Goal: Information Seeking & Learning: Understand process/instructions

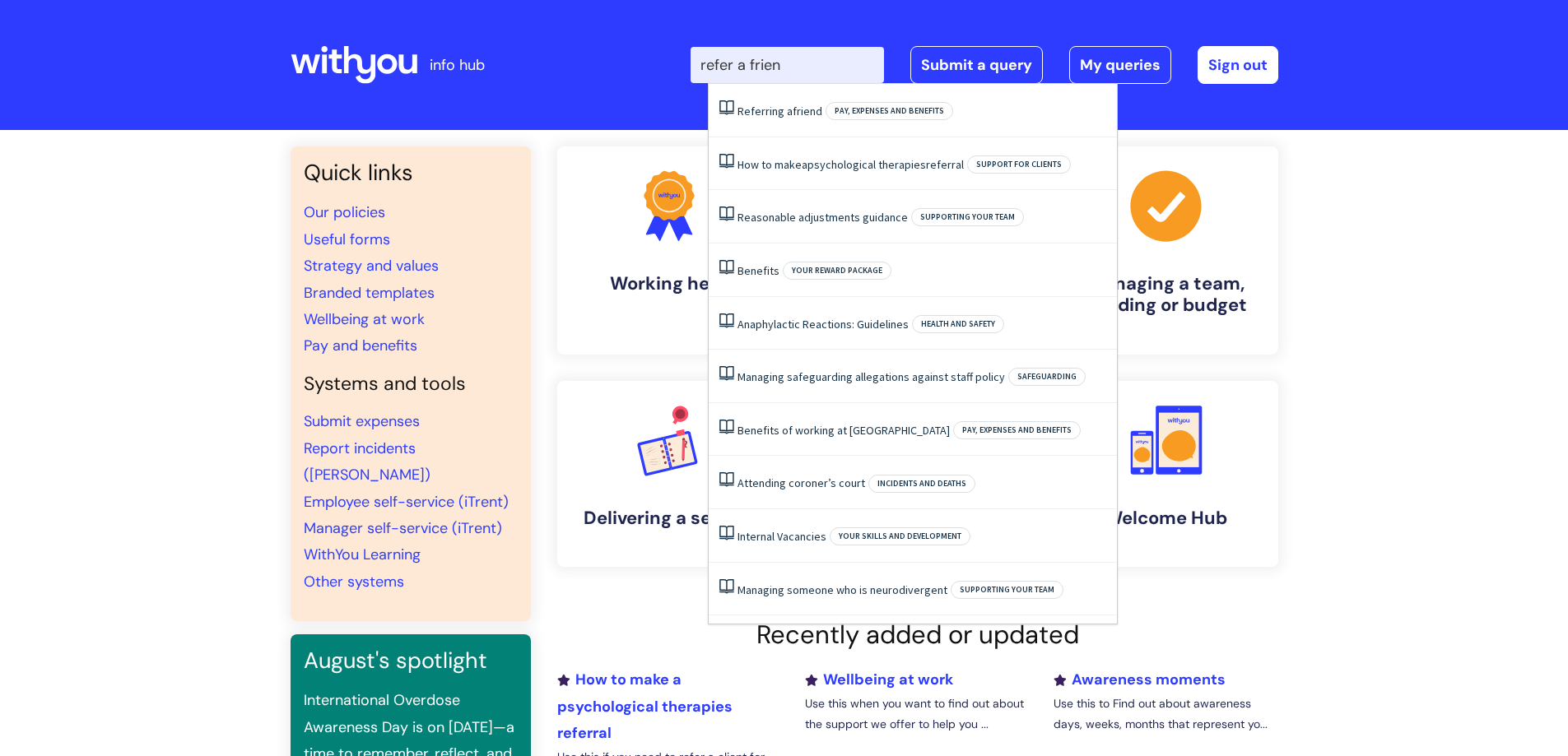
type input "refer a friend"
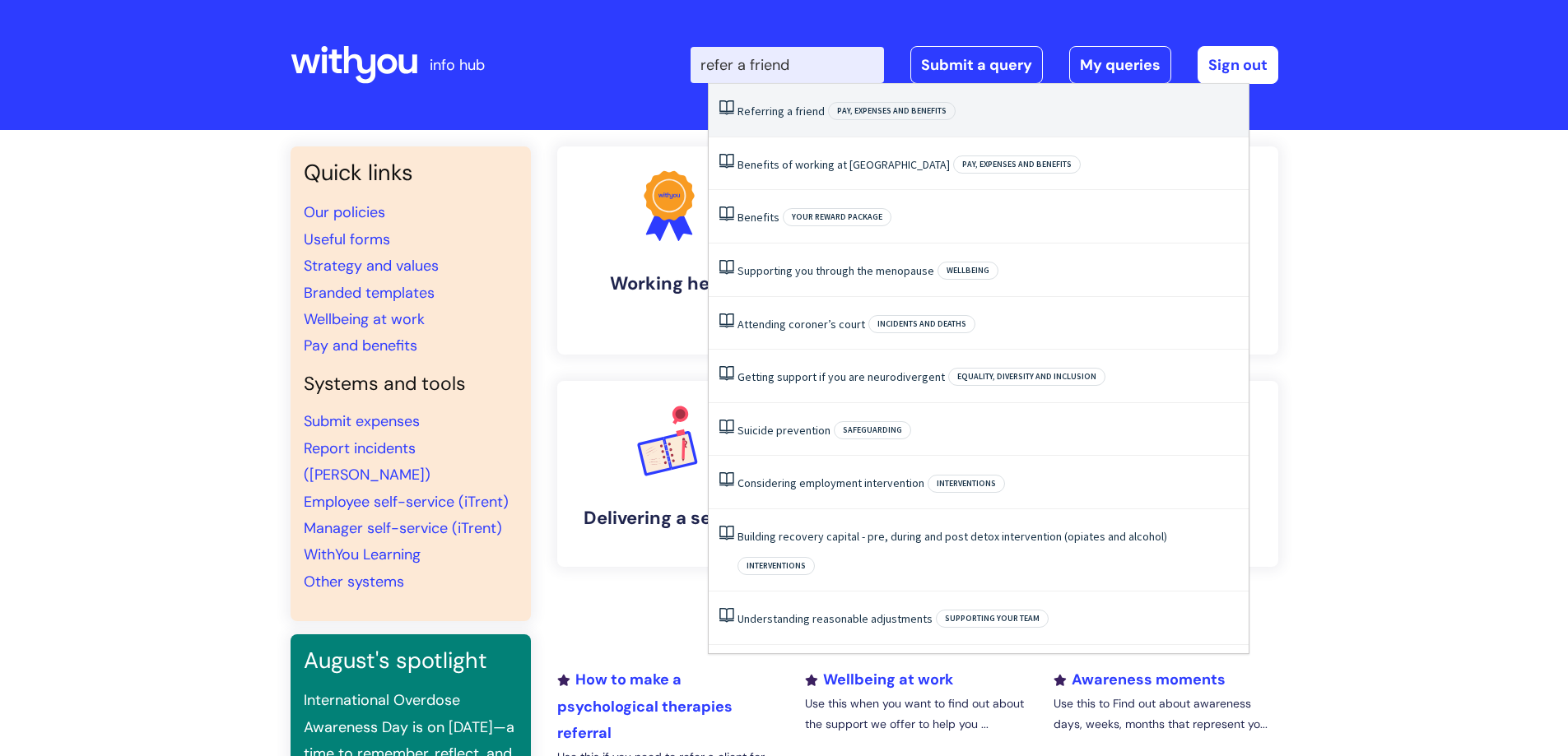
click at [803, 104] on span "friend" at bounding box center [810, 111] width 29 height 15
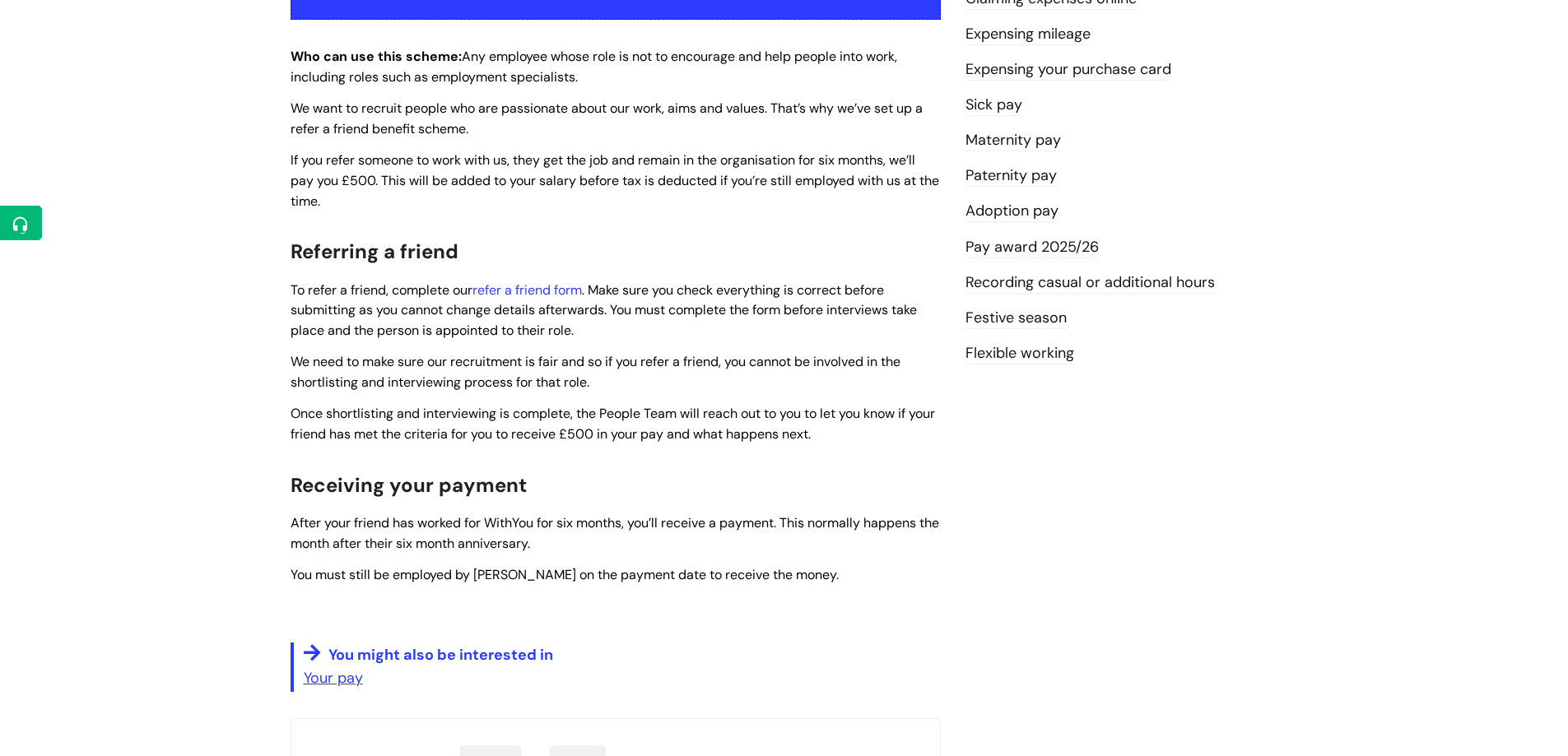
scroll to position [400, 0]
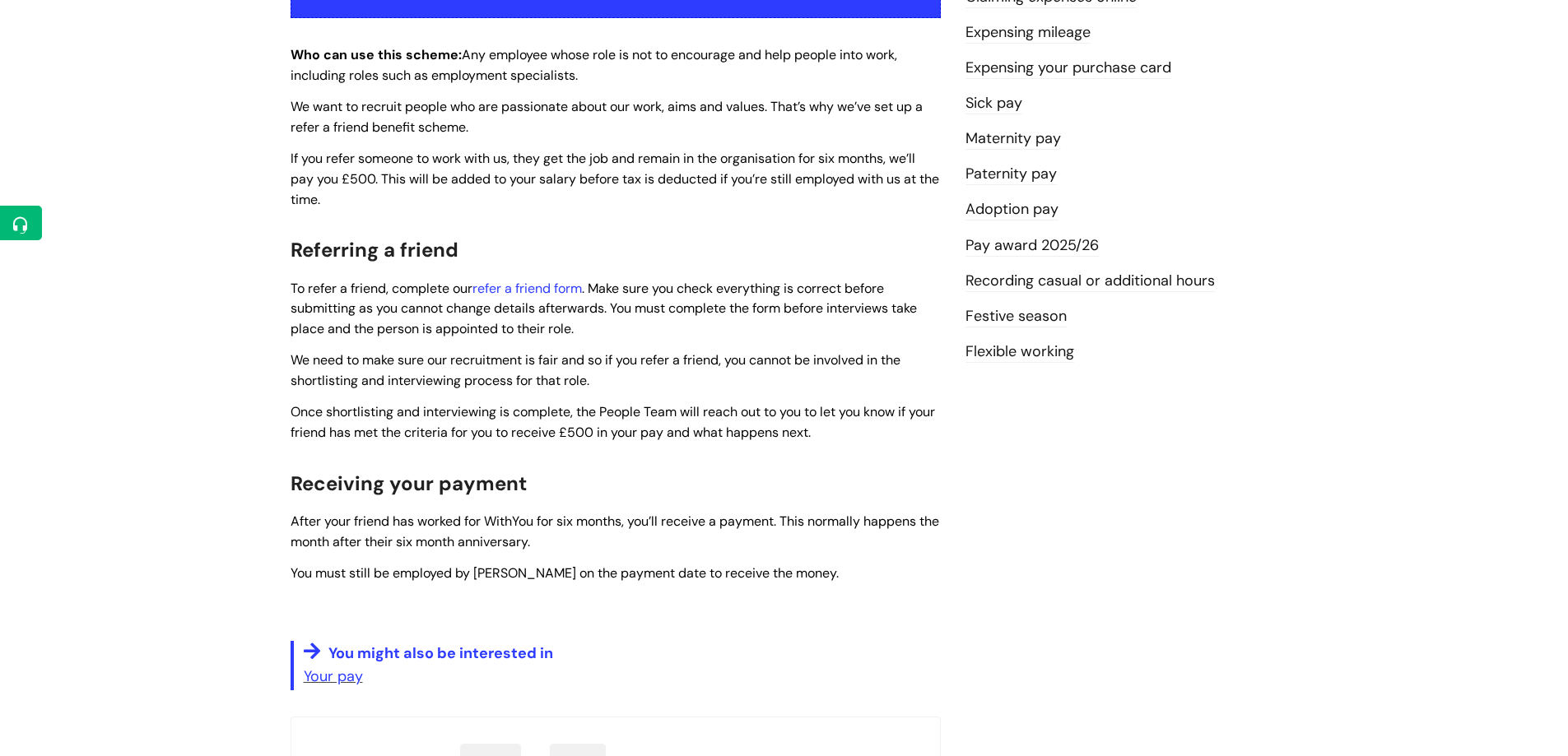
drag, startPoint x: 611, startPoint y: 310, endPoint x: 623, endPoint y: 322, distance: 17.0
click at [623, 322] on p "To refer a friend, complete our refer a friend form . Make sure you check every…" at bounding box center [616, 309] width 650 height 61
click at [690, 291] on span "To refer a friend, complete our refer a friend form . Make sure you check every…" at bounding box center [603, 308] width 626 height 58
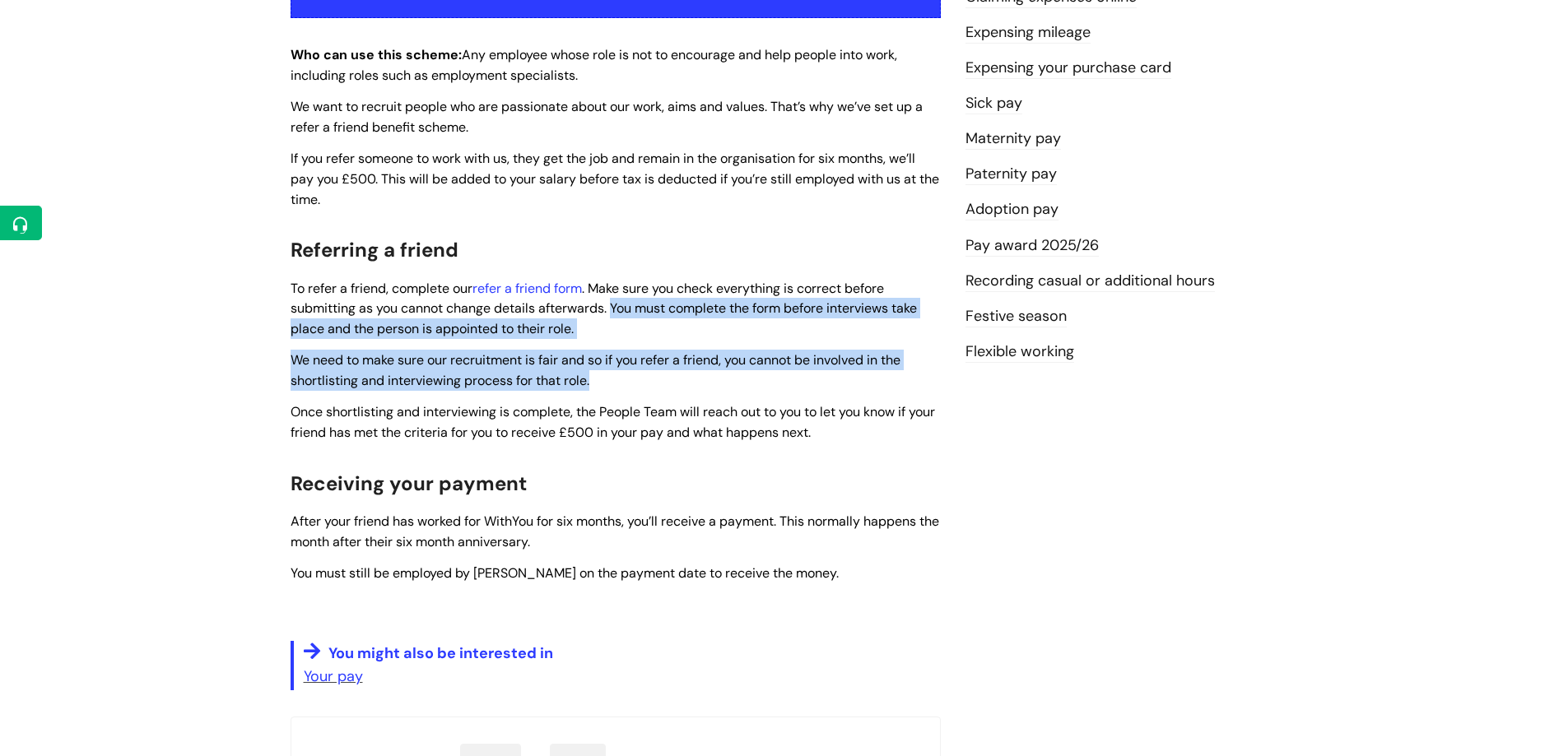
drag, startPoint x: 615, startPoint y: 305, endPoint x: 666, endPoint y: 371, distance: 83.4
click at [666, 371] on div "Use this when You want to refer a friend to work at [GEOGRAPHIC_DATA]. Who can …" at bounding box center [616, 300] width 650 height 779
copy div "You must complete the form before interviews take place and the person is appoi…"
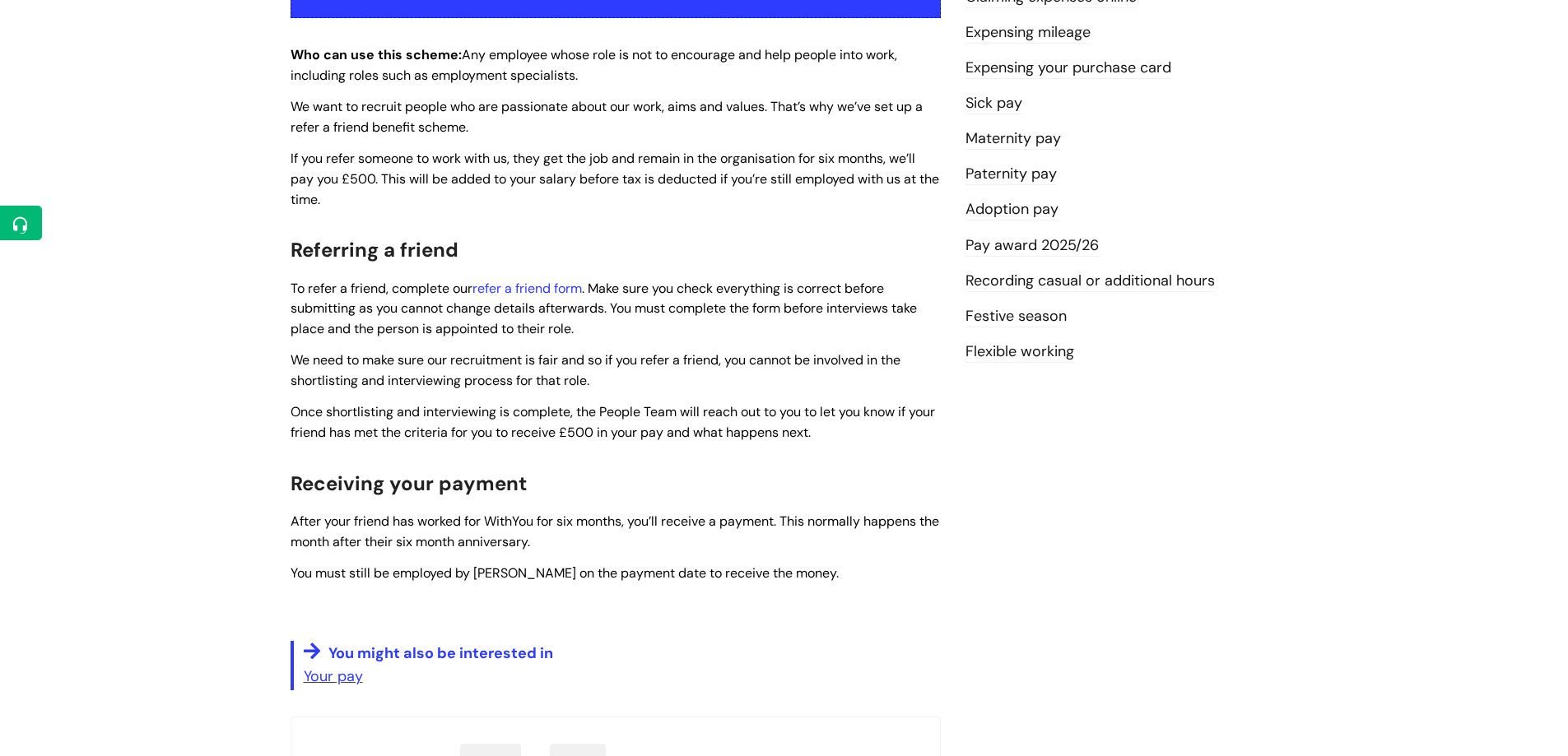
click at [754, 538] on p "After your friend has worked for WithYou for six months, you’ll receive a payme…" at bounding box center [616, 531] width 650 height 41
click at [121, 444] on div "Info Hub Categories Working here Pay, expenses and benefits Referring a friend …" at bounding box center [784, 291] width 1568 height 1121
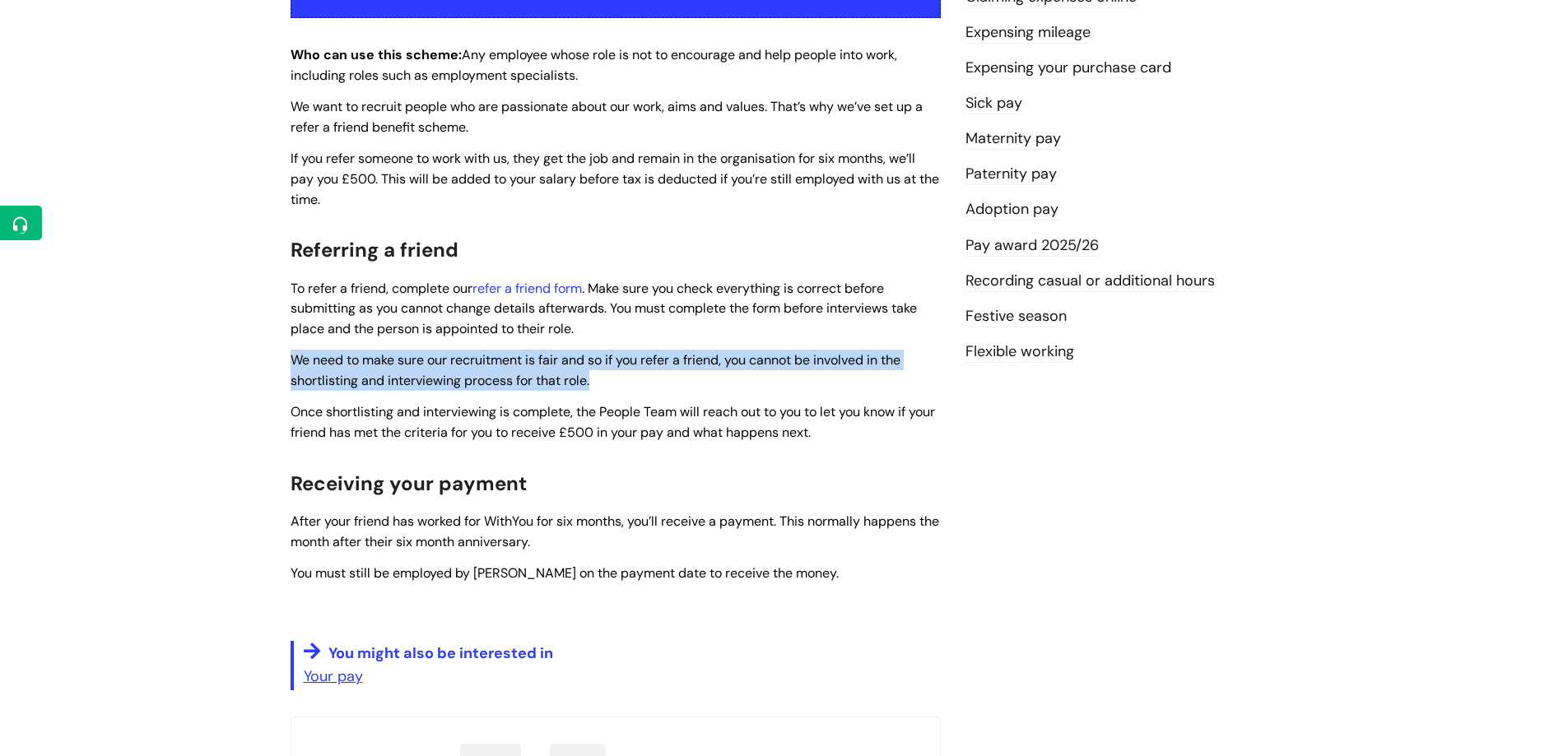
drag, startPoint x: 611, startPoint y: 386, endPoint x: 285, endPoint y: 361, distance: 327.0
click at [285, 361] on div "Referring a friend Modified on: [DATE] 11:39 AM Use this when You want to refer…" at bounding box center [616, 320] width 675 height 1029
copy span "We need to make sure our recruitment is fair and so if you refer a friend, you …"
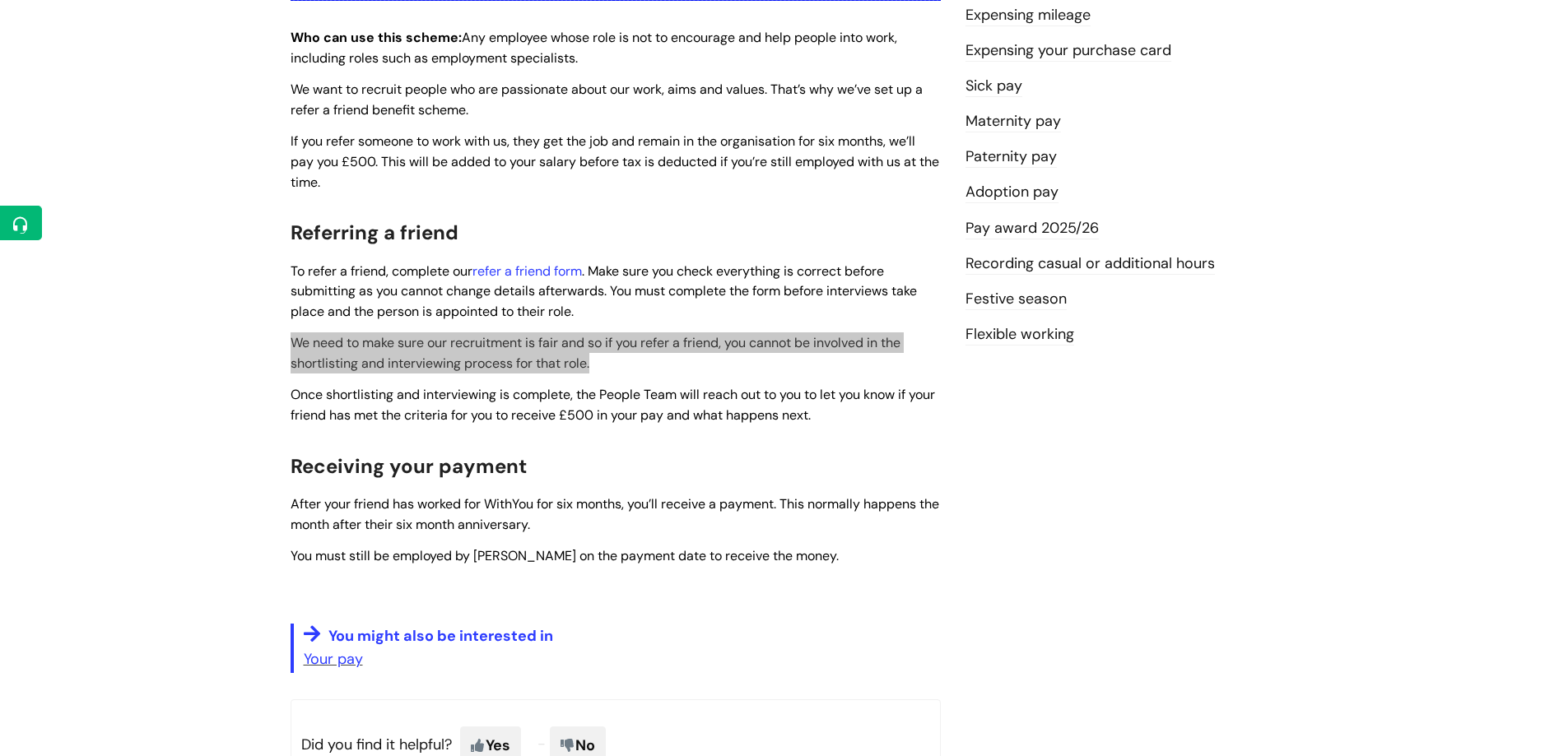
scroll to position [411, 0]
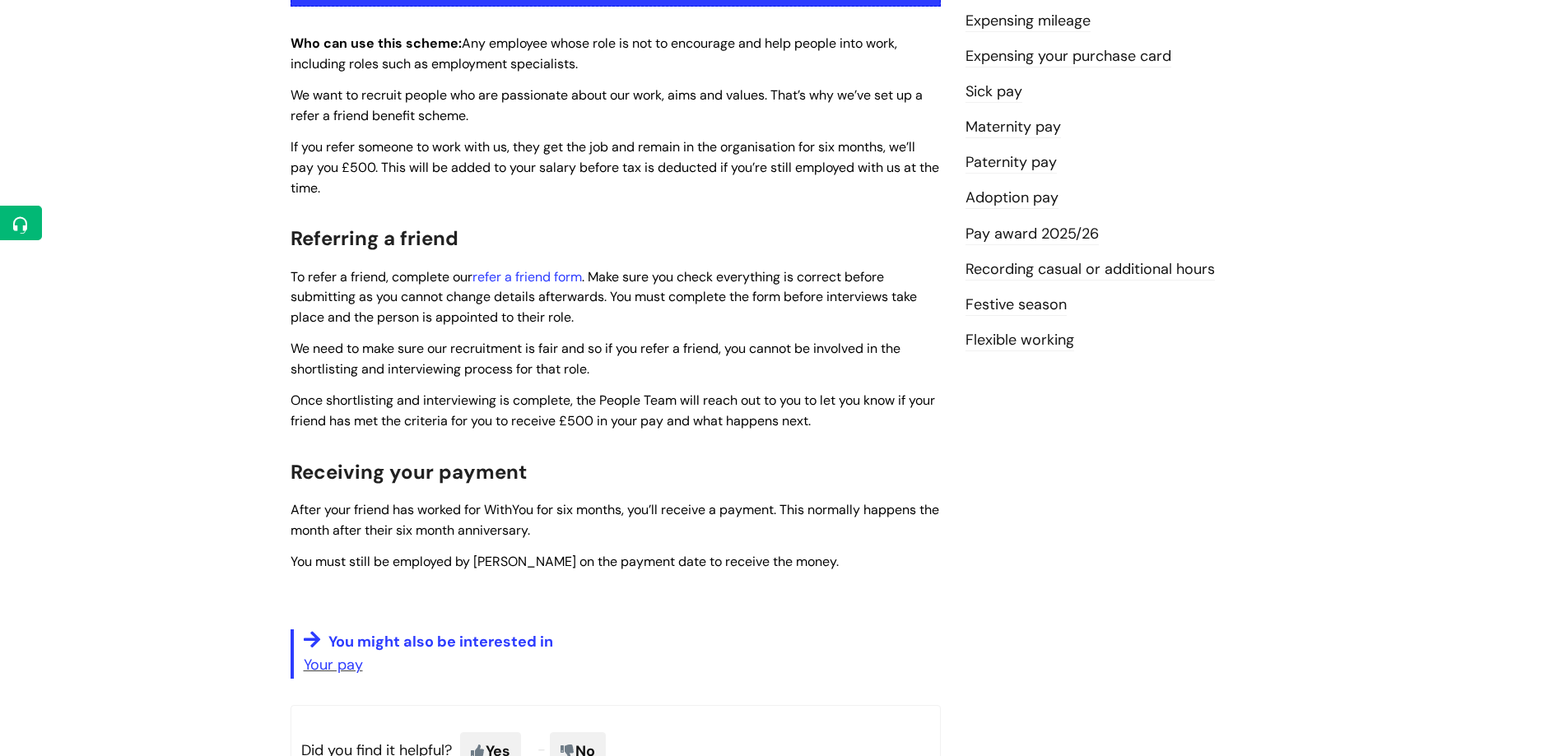
click at [955, 576] on div "Referring a friend Modified on: [DATE] 11:39 AM Use this when You want to refer…" at bounding box center [784, 309] width 1012 height 1029
